Goal: Task Accomplishment & Management: Manage account settings

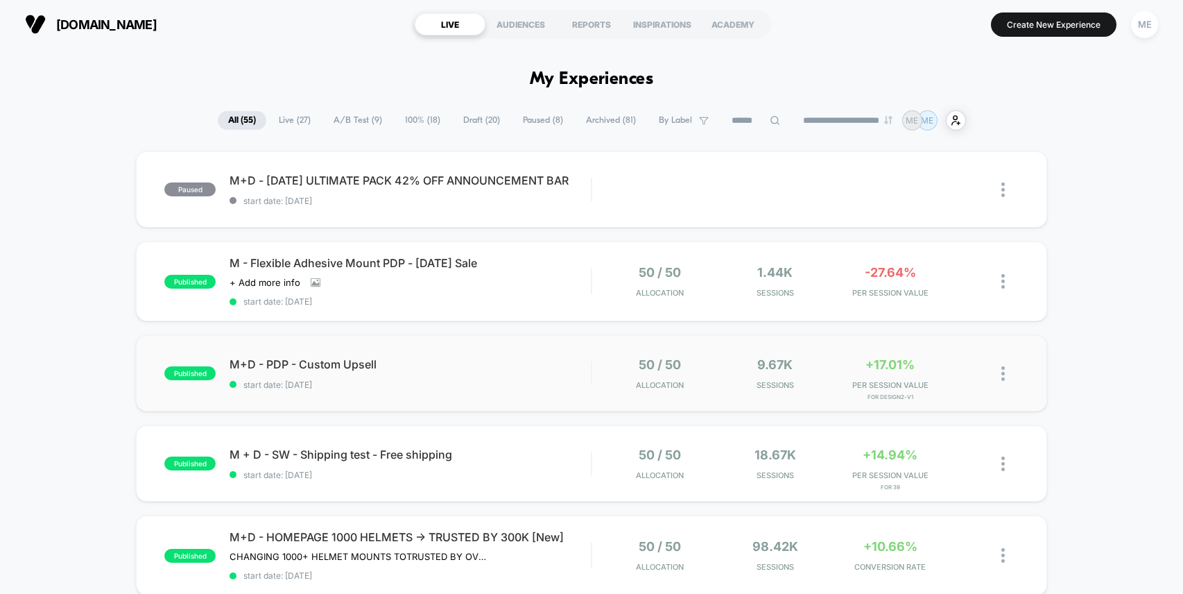
click at [520, 352] on div "published M+D - PDP - Custom Upsell start date: 8/20/2025 50 / 50 Allocation 9.…" at bounding box center [591, 373] width 911 height 76
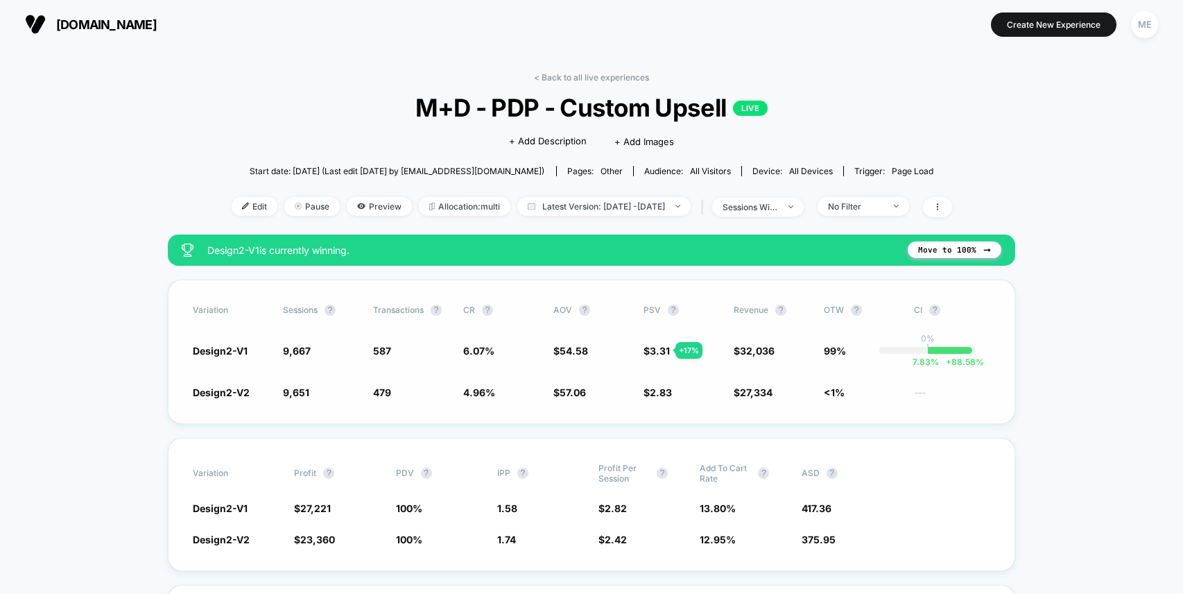
click at [653, 308] on span "PSV" at bounding box center [652, 309] width 17 height 10
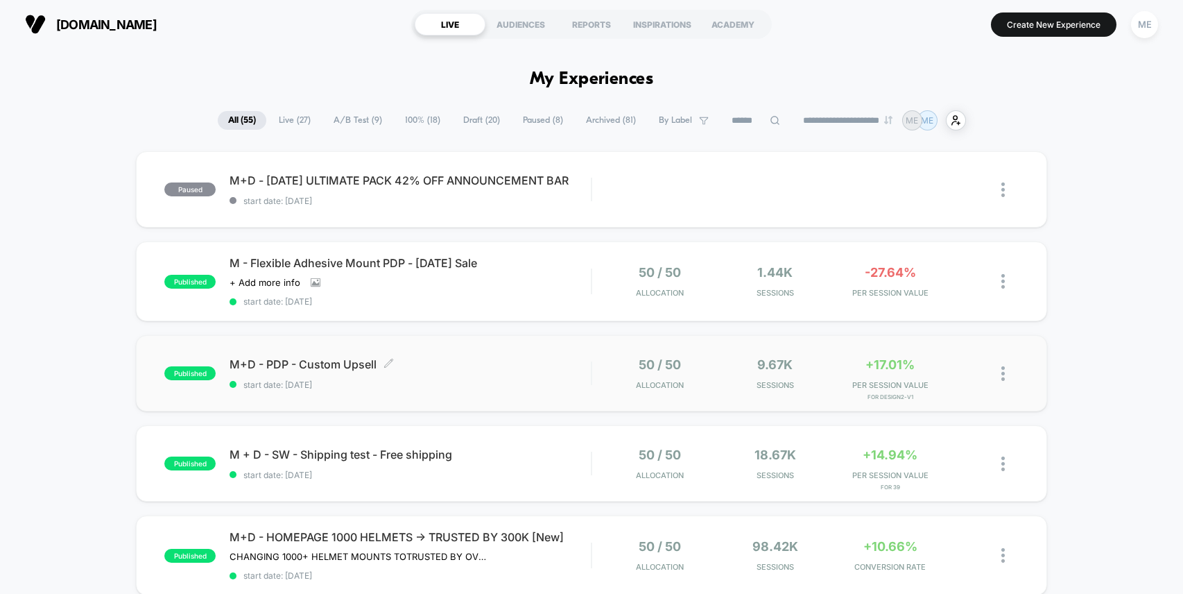
click at [536, 363] on span "M+D - PDP - Custom Upsell Click to edit experience details" at bounding box center [410, 364] width 361 height 14
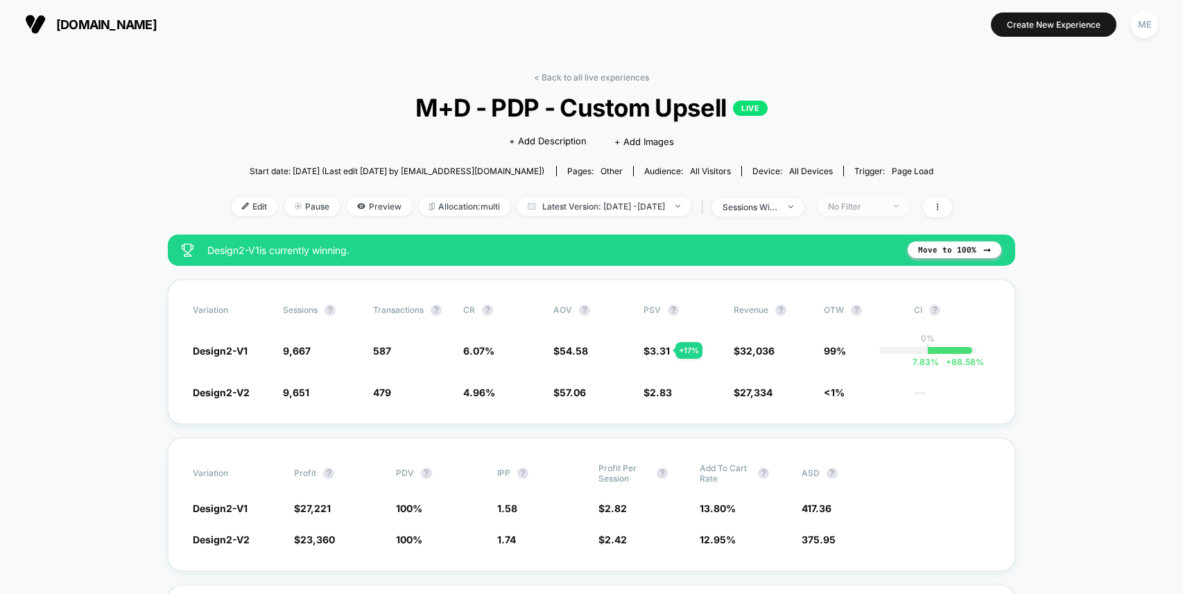
click at [861, 207] on div "No Filter" at bounding box center [855, 206] width 55 height 10
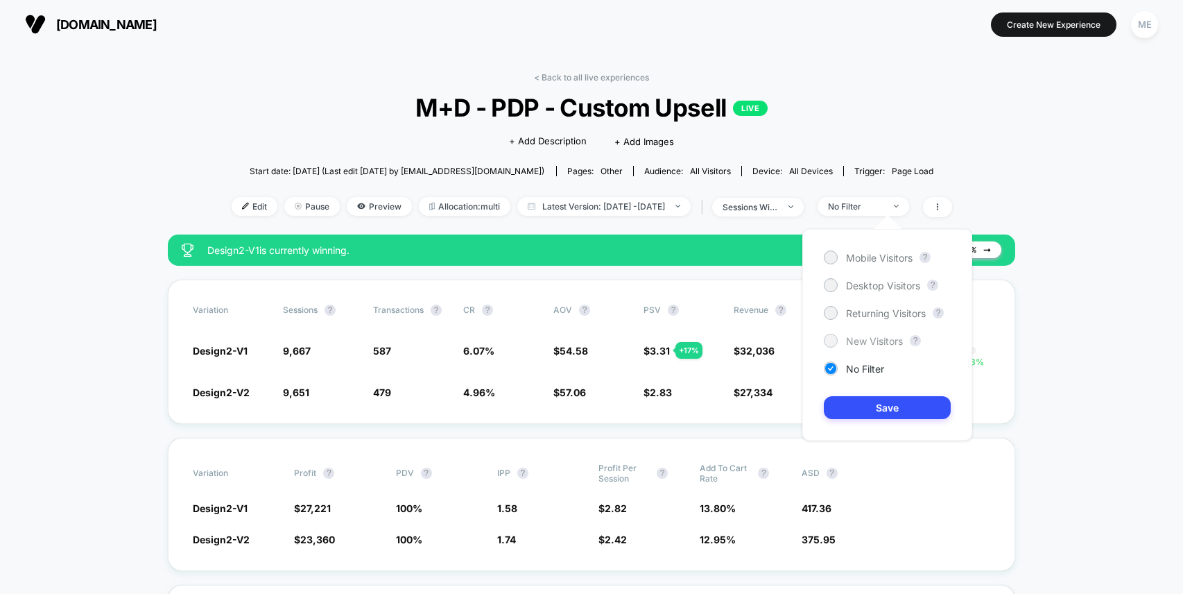
click at [859, 334] on div "New Visitors" at bounding box center [863, 341] width 79 height 14
click at [877, 409] on button "Save" at bounding box center [887, 407] width 127 height 23
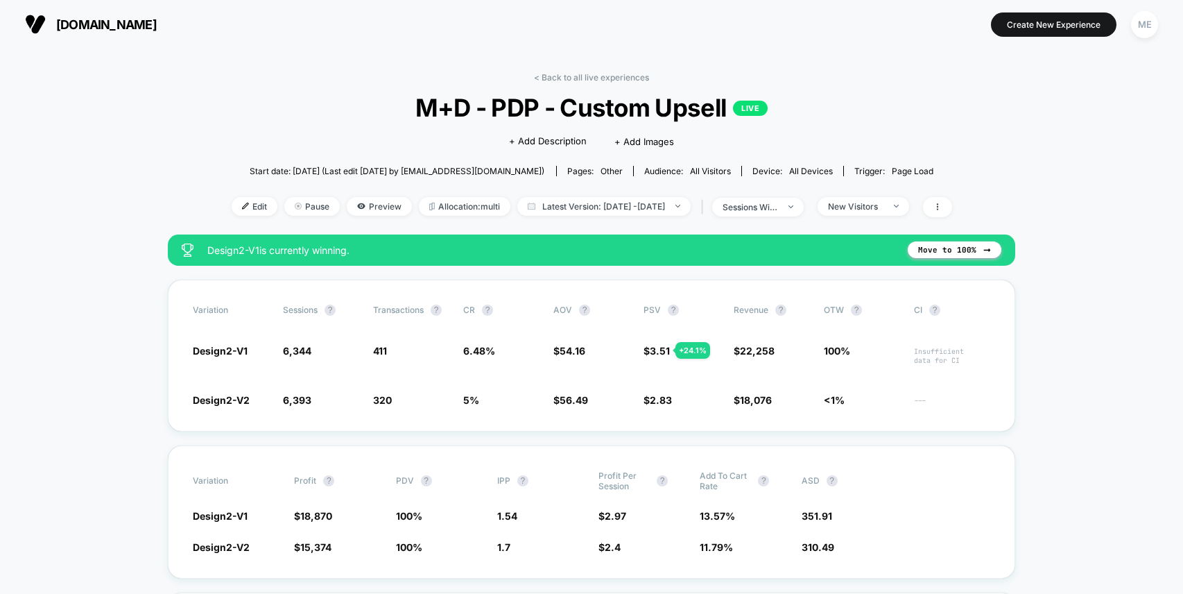
scroll to position [18, 0]
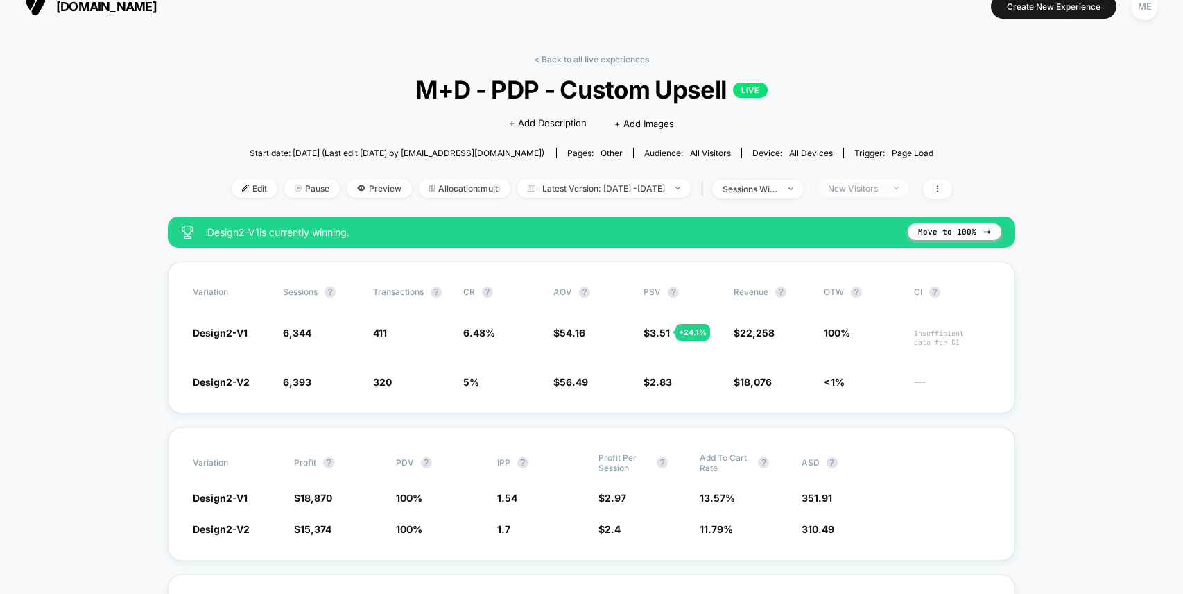
click at [872, 186] on div "New Visitors" at bounding box center [855, 188] width 55 height 10
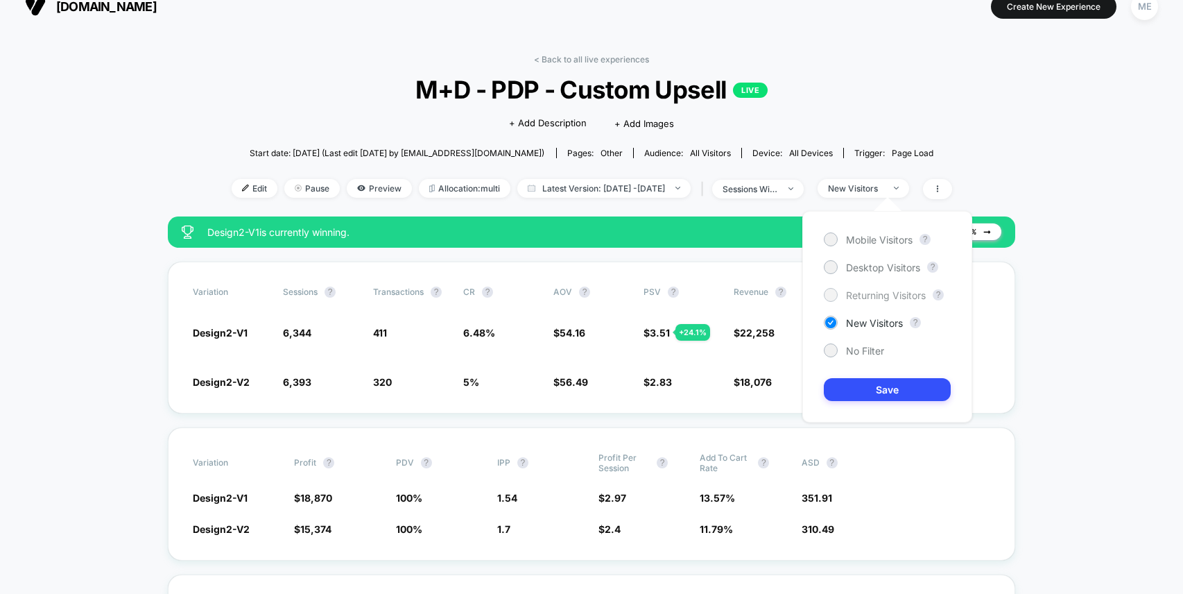
click at [879, 292] on span "Returning Visitors" at bounding box center [886, 295] width 80 height 12
click at [887, 381] on button "Save" at bounding box center [887, 389] width 127 height 23
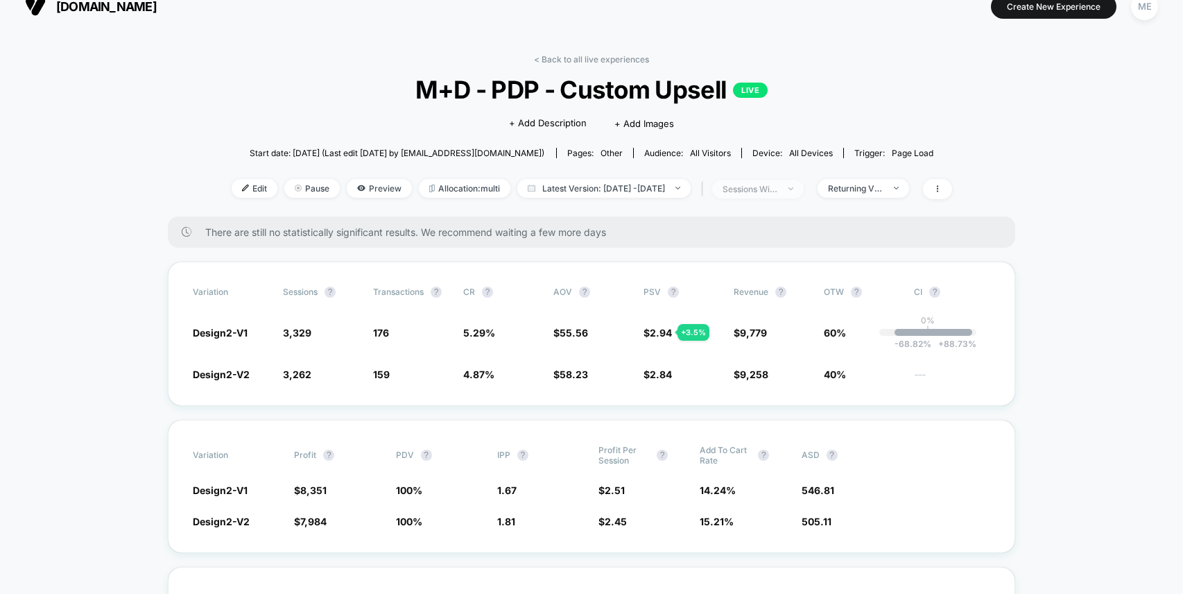
click at [804, 186] on span "sessions with impression" at bounding box center [758, 189] width 92 height 19
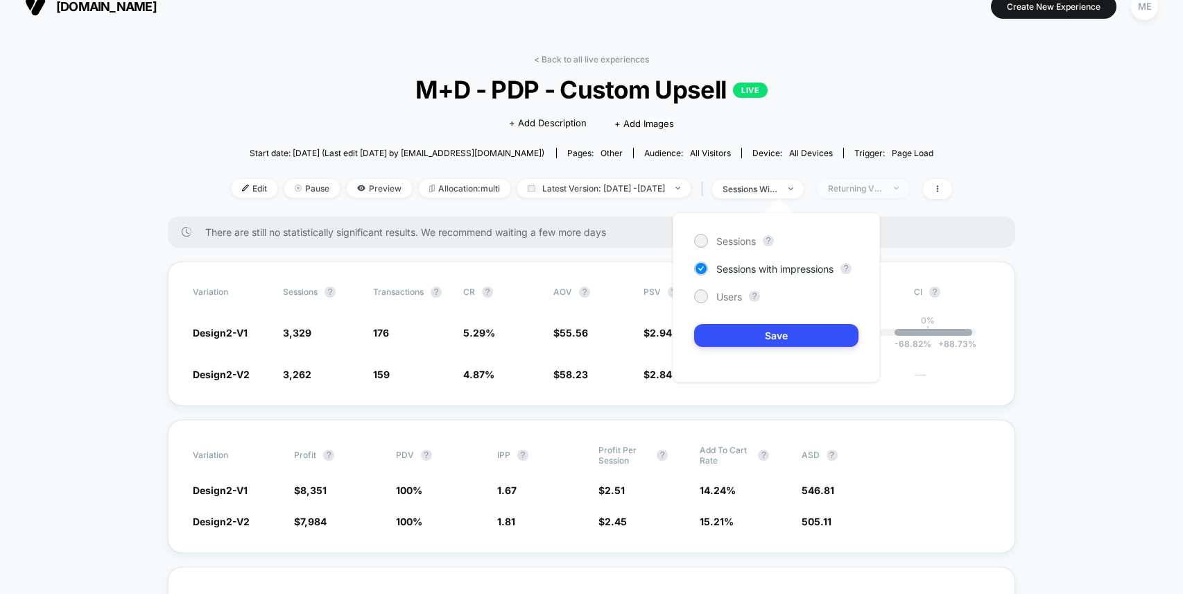
click at [881, 184] on div "Returning Visitors" at bounding box center [855, 188] width 55 height 10
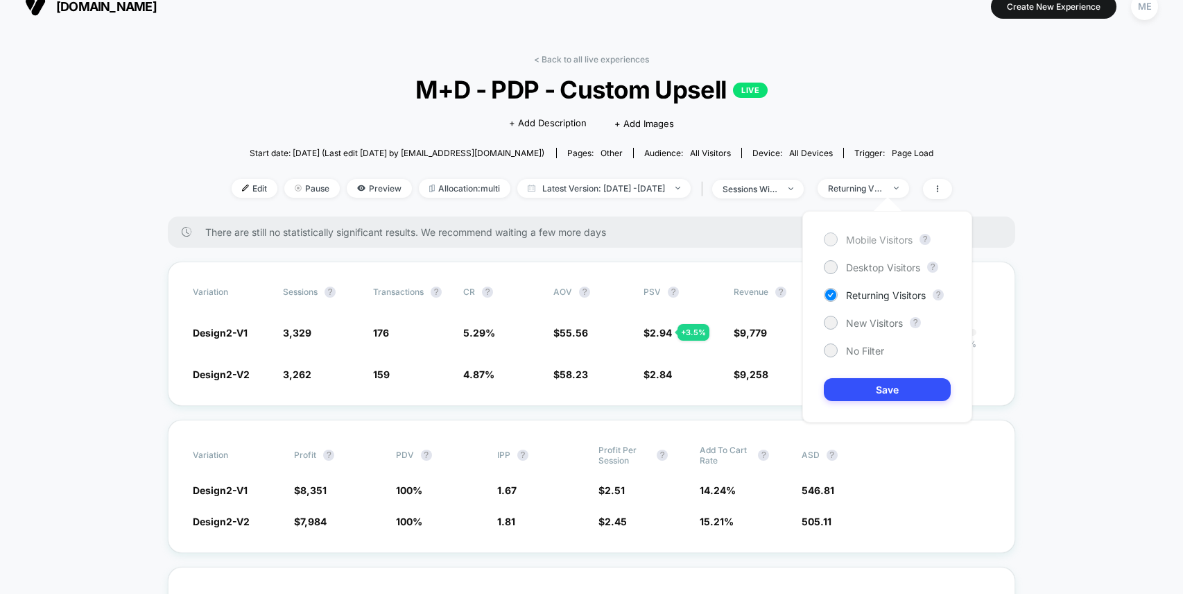
click at [877, 241] on span "Mobile Visitors" at bounding box center [879, 240] width 67 height 12
click at [883, 394] on button "Save" at bounding box center [887, 389] width 127 height 23
